Goal: Information Seeking & Learning: Learn about a topic

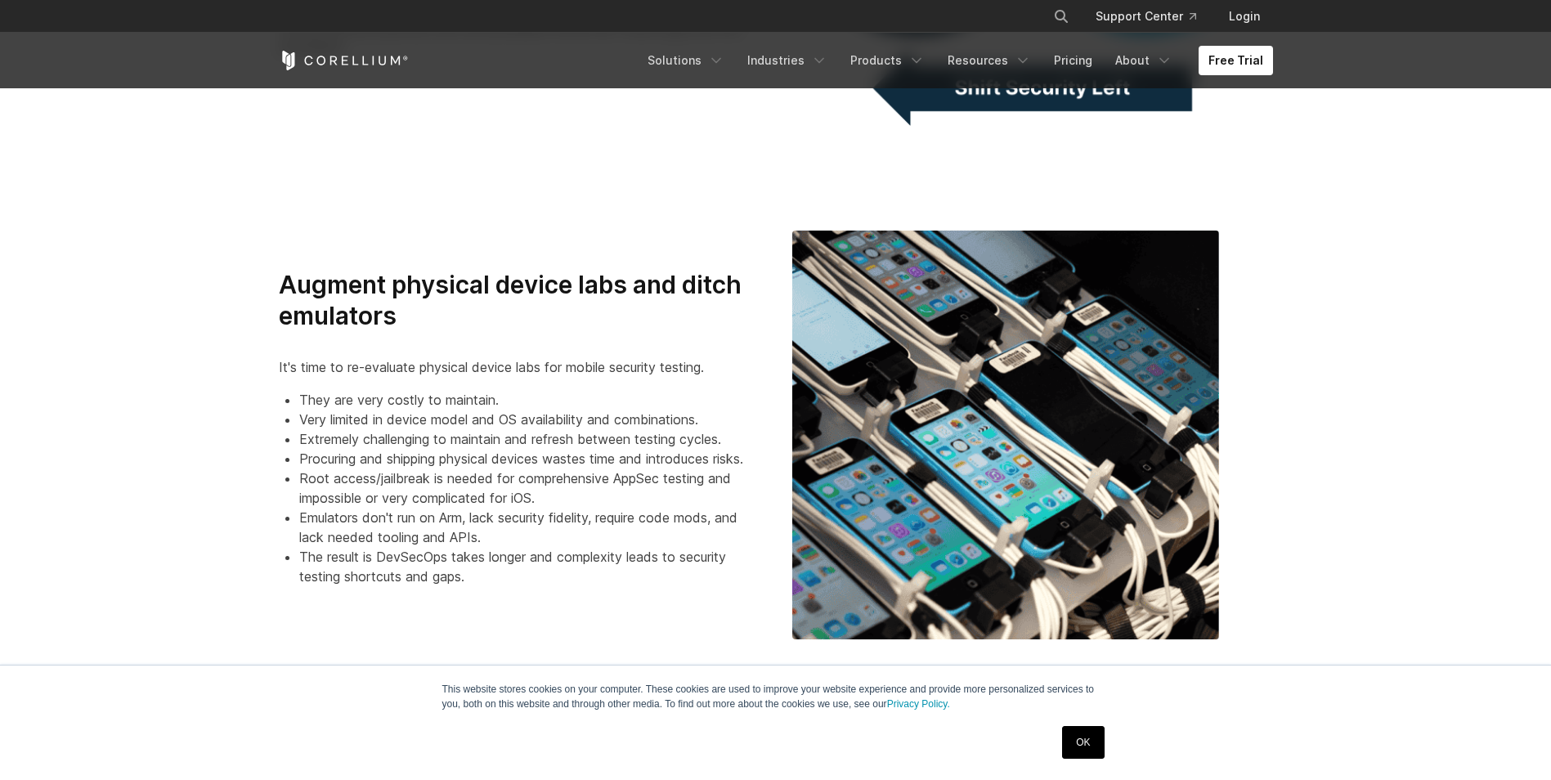
scroll to position [1063, 0]
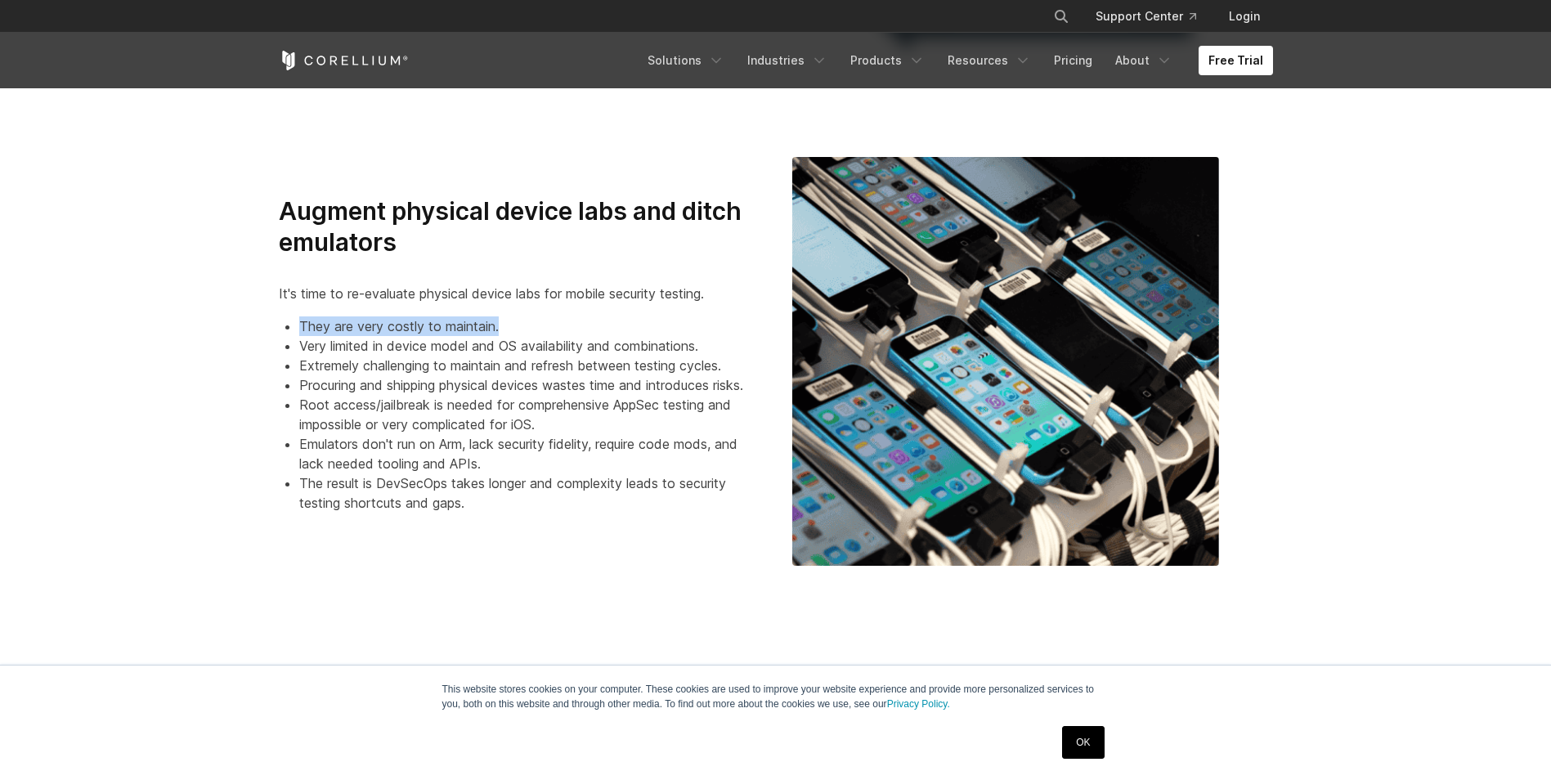
drag, startPoint x: 303, startPoint y: 329, endPoint x: 516, endPoint y: 324, distance: 213.4
click at [516, 324] on li "They are very costly to maintain." at bounding box center [529, 326] width 460 height 20
drag, startPoint x: 516, startPoint y: 324, endPoint x: 396, endPoint y: 334, distance: 120.7
click at [401, 331] on li "They are very costly to maintain." at bounding box center [529, 326] width 460 height 20
click at [305, 349] on li "Very limited in device model and OS availability and combinations." at bounding box center [529, 346] width 460 height 20
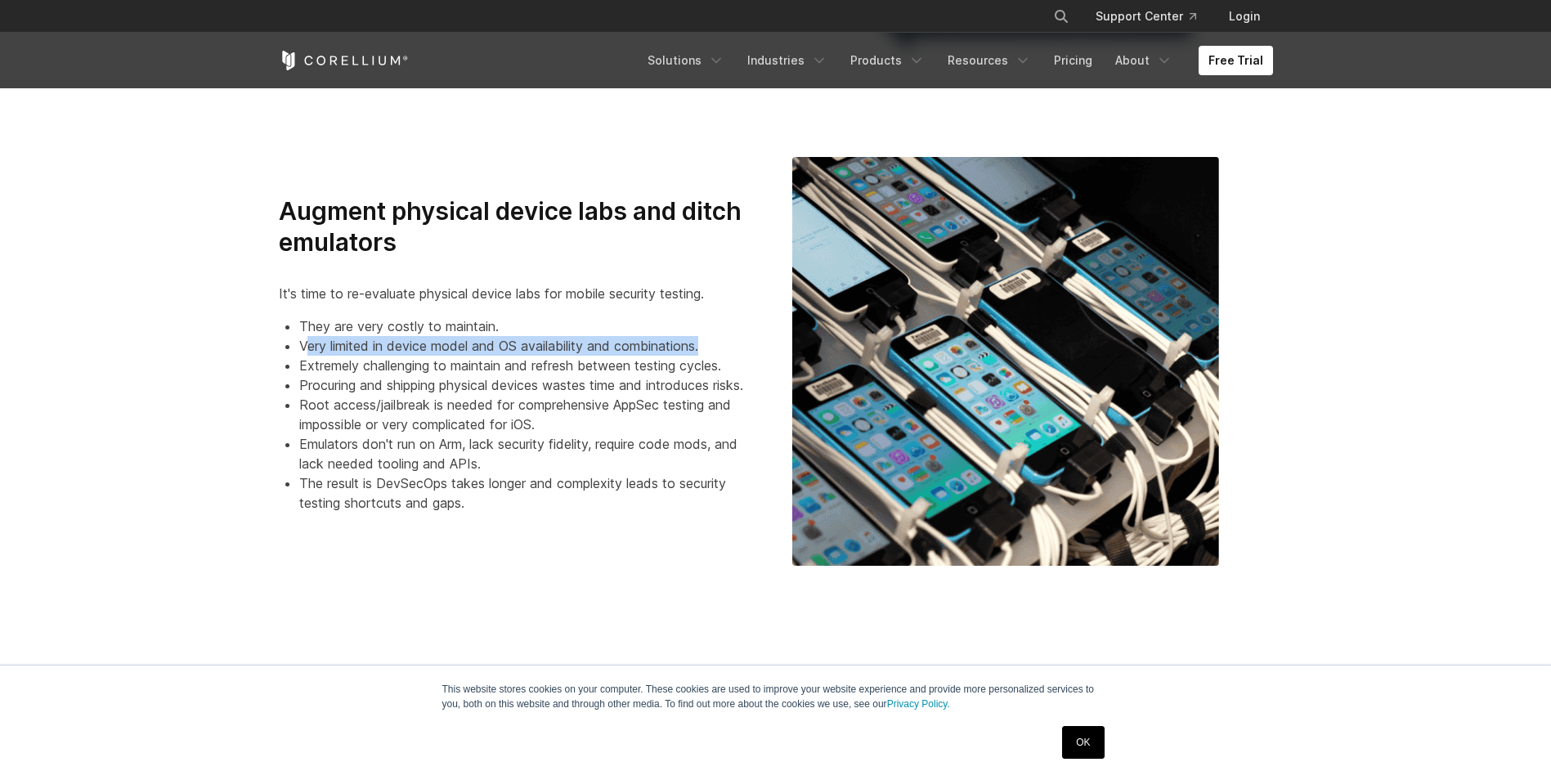
drag, startPoint x: 305, startPoint y: 349, endPoint x: 706, endPoint y: 345, distance: 401.4
click at [706, 345] on li "Very limited in device model and OS availability and combinations." at bounding box center [529, 346] width 460 height 20
click at [388, 360] on li "Extremely challenging to maintain and refresh between testing cycles." at bounding box center [529, 366] width 460 height 20
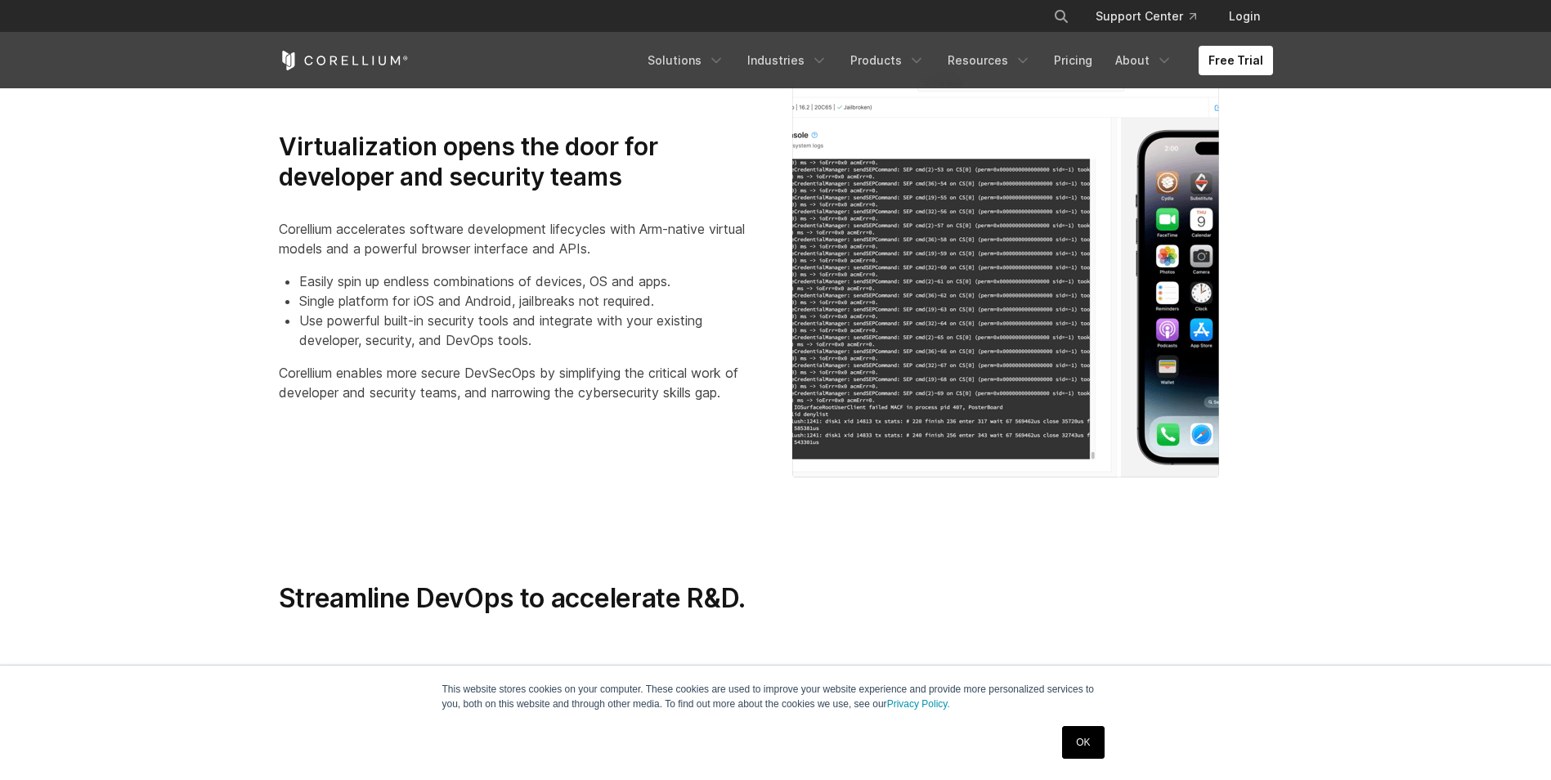
scroll to position [1635, 0]
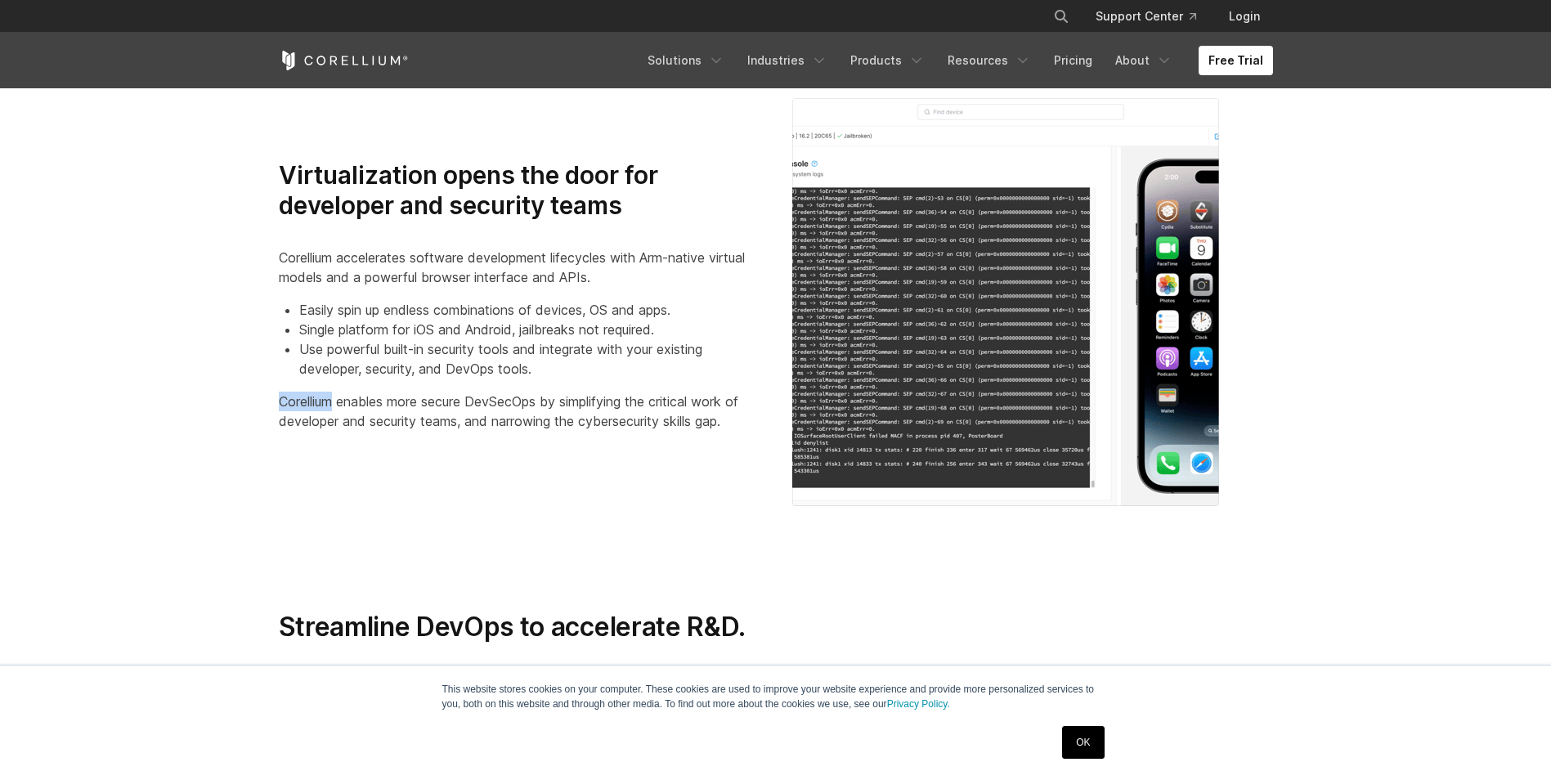
drag, startPoint x: 271, startPoint y: 403, endPoint x: 331, endPoint y: 402, distance: 59.7
click at [331, 402] on div "Virtualization opens the door for developer and security teams Corellium accele…" at bounding box center [518, 302] width 513 height 284
click at [331, 402] on p "Corellium enables more secure DevSecOps by simplifying the critical work of dev…" at bounding box center [519, 411] width 481 height 39
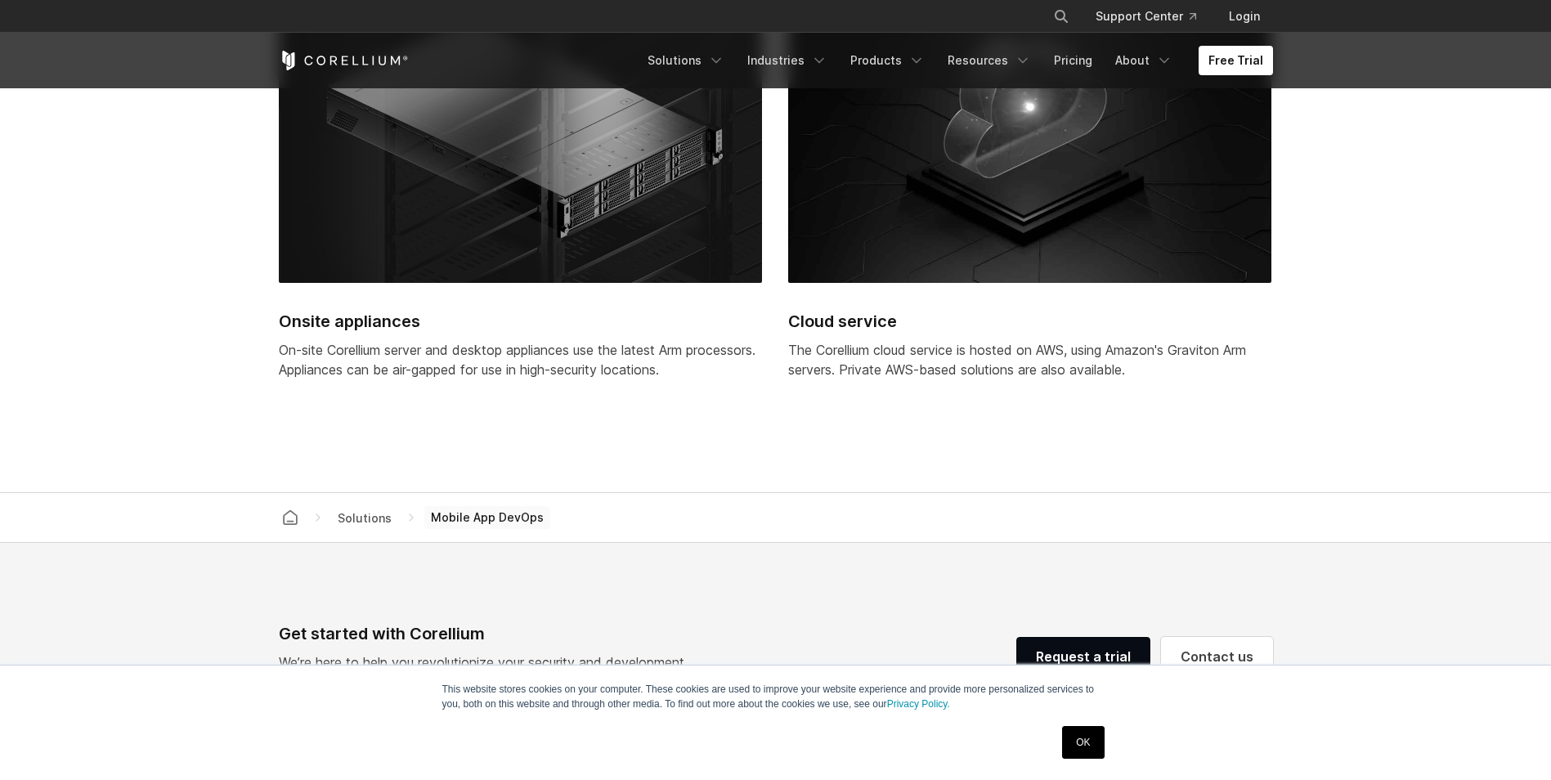
scroll to position [4960, 0]
